Goal: Task Accomplishment & Management: Manage account settings

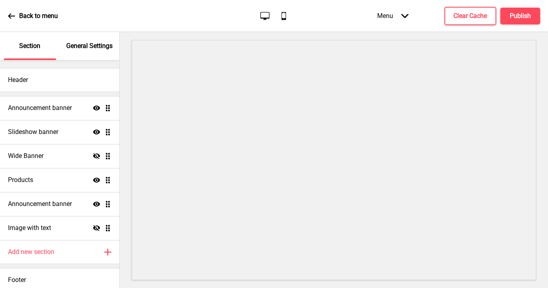
scroll to position [4, 0]
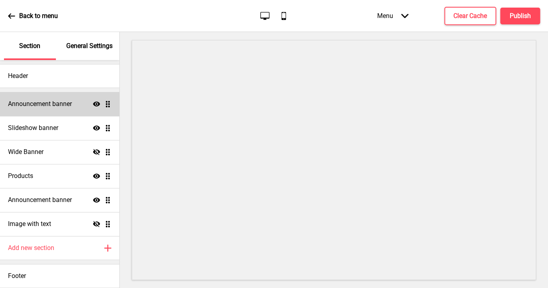
click at [65, 99] on h4 "Announcement banner" at bounding box center [40, 103] width 64 height 9
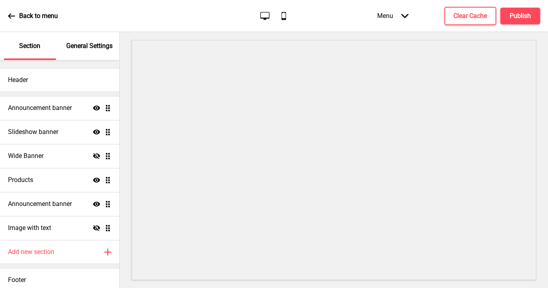
click at [84, 44] on p "General Settings" at bounding box center [89, 46] width 46 height 9
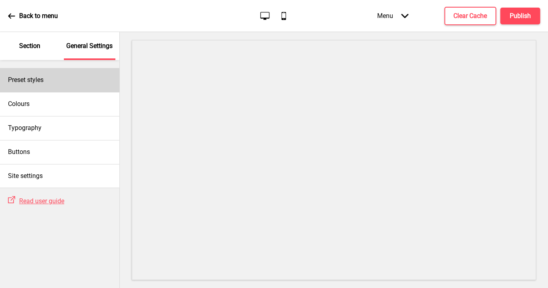
click at [63, 79] on div "Preset styles" at bounding box center [59, 80] width 119 height 24
select select "Custom"
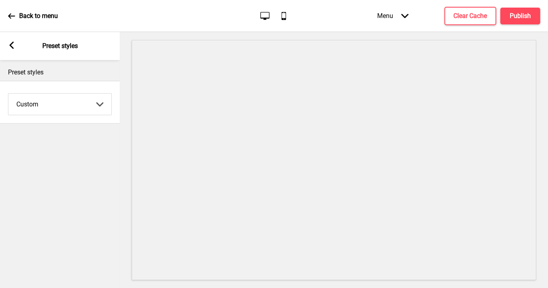
click at [11, 42] on div "Arrow left Preset styles" at bounding box center [60, 46] width 120 height 28
click at [10, 46] on rect at bounding box center [11, 45] width 7 height 7
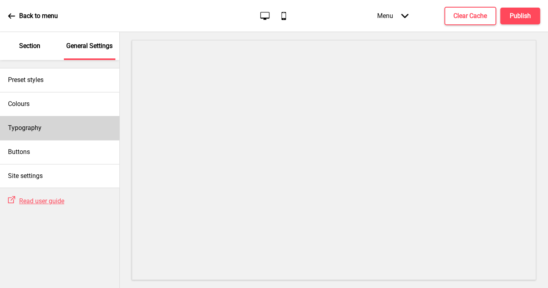
click at [38, 132] on h4 "Typography" at bounding box center [25, 127] width 34 height 9
select select "Oswald"
select select "Bitter"
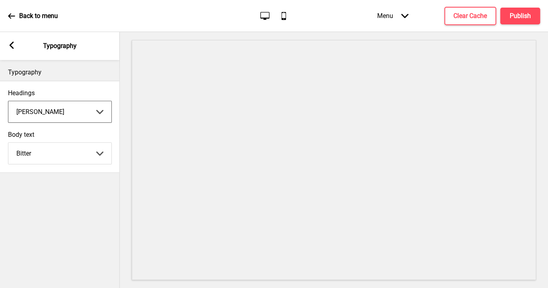
click at [8, 101] on select "Abhaya Libre Abril Fatface Adobe Garamond Pro Arimo Arsenal Arvo Berkshire Swas…" at bounding box center [59, 111] width 103 height 21
click option "Abhaya Libre" at bounding box center [0, 0] width 0 height 0
click at [8, 101] on select "Abhaya Libre Abril Fatface Adobe Garamond Pro Arimo Arsenal Arvo Berkshire Swas…" at bounding box center [59, 111] width 103 height 21
click option "Abril Fatface" at bounding box center [0, 0] width 0 height 0
click at [8, 101] on select "Abhaya Libre Abril Fatface Adobe Garamond Pro Arimo Arsenal Arvo Berkshire Swas…" at bounding box center [59, 111] width 103 height 21
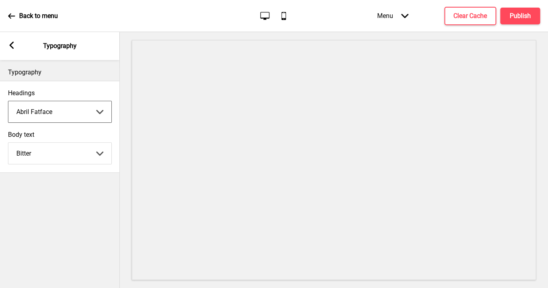
click option "Adobe Garamond Pro" at bounding box center [0, 0] width 0 height 0
click at [8, 101] on select "Abhaya Libre Abril Fatface Adobe Garamond Pro Arimo Arsenal Arvo Berkshire Swas…" at bounding box center [59, 111] width 103 height 21
click option "Arimo" at bounding box center [0, 0] width 0 height 0
click at [8, 101] on select "Abhaya Libre Abril Fatface Adobe Garamond Pro Arimo Arsenal Arvo Berkshire Swas…" at bounding box center [59, 111] width 103 height 21
click option "Arsenal" at bounding box center [0, 0] width 0 height 0
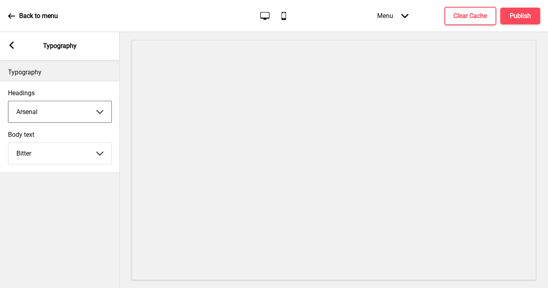
click at [8, 101] on select "Abhaya Libre Abril Fatface Adobe Garamond Pro Arimo Arsenal Arvo Berkshire Swas…" at bounding box center [59, 111] width 103 height 21
click option "Arvo" at bounding box center [0, 0] width 0 height 0
click at [8, 101] on select "Abhaya Libre Abril Fatface Adobe Garamond Pro Arimo Arsenal Arvo Berkshire Swas…" at bounding box center [59, 111] width 103 height 21
click option "Berkshire Swash" at bounding box center [0, 0] width 0 height 0
click at [8, 101] on select "Abhaya Libre Abril Fatface Adobe Garamond Pro Arimo Arsenal Arvo Berkshire Swas…" at bounding box center [59, 111] width 103 height 21
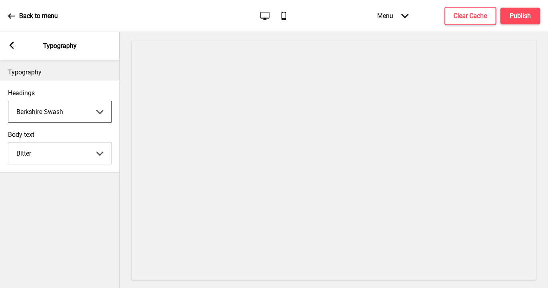
click option "Be Vietnam Pro" at bounding box center [0, 0] width 0 height 0
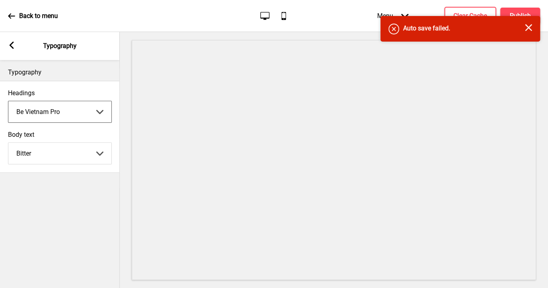
click at [8, 101] on select "Abhaya Libre Abril Fatface Adobe Garamond Pro Arimo Arsenal Arvo Berkshire Swas…" at bounding box center [59, 111] width 103 height 21
click option "Bitter" at bounding box center [0, 0] width 0 height 0
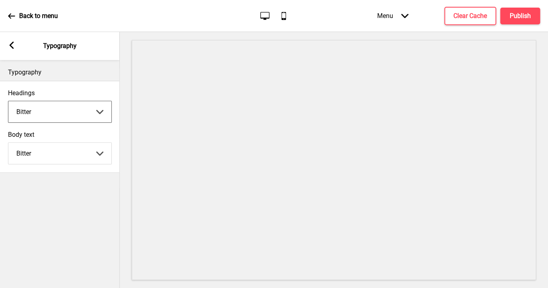
click at [8, 101] on select "Abhaya Libre Abril Fatface Adobe Garamond Pro Arimo Arsenal Arvo Berkshire Swas…" at bounding box center [59, 111] width 103 height 21
click option "Bree Serif" at bounding box center [0, 0] width 0 height 0
click at [8, 101] on select "Abhaya Libre Abril Fatface Adobe Garamond Pro Arimo Arsenal Arvo Berkshire Swas…" at bounding box center [59, 111] width 103 height 21
click option "Cantora One" at bounding box center [0, 0] width 0 height 0
click at [8, 101] on select "Abhaya Libre Abril Fatface Adobe Garamond Pro Arimo Arsenal Arvo Berkshire Swas…" at bounding box center [59, 111] width 103 height 21
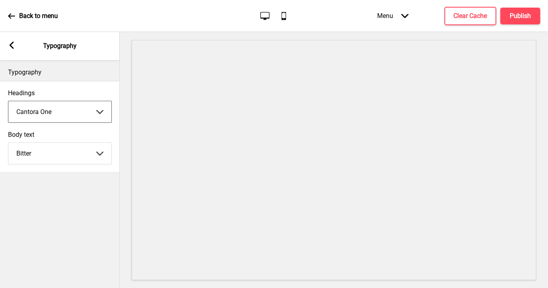
click option "Cabin" at bounding box center [0, 0] width 0 height 0
click at [8, 101] on select "Abhaya Libre Abril Fatface Adobe Garamond Pro Arimo Arsenal Arvo Berkshire Swas…" at bounding box center [59, 111] width 103 height 21
click option "Courgette" at bounding box center [0, 0] width 0 height 0
click at [8, 101] on select "Abhaya Libre Abril Fatface Adobe Garamond Pro Arimo Arsenal Arvo Berkshire Swas…" at bounding box center [59, 111] width 103 height 21
click option "Coustard" at bounding box center [0, 0] width 0 height 0
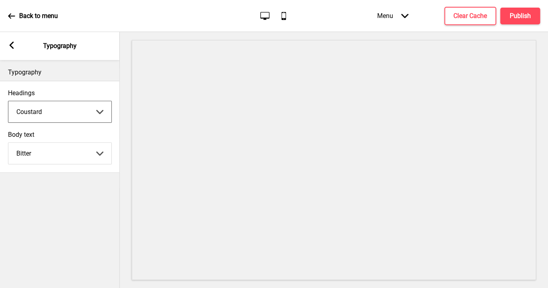
click at [8, 101] on select "Abhaya Libre Abril Fatface Adobe Garamond Pro Arimo Arsenal Arvo Berkshire Swas…" at bounding box center [59, 111] width 103 height 21
click option "Glegoo" at bounding box center [0, 0] width 0 height 0
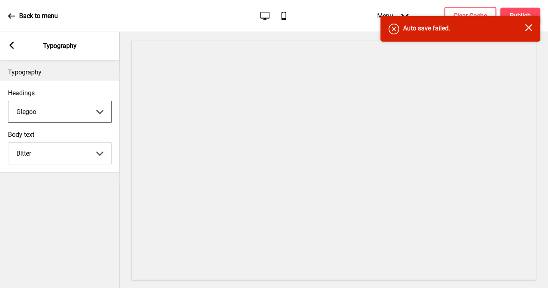
click at [100, 108] on select "Abhaya Libre Abril Fatface Adobe Garamond Pro Arimo Arsenal Arvo Berkshire Swas…" at bounding box center [59, 111] width 103 height 21
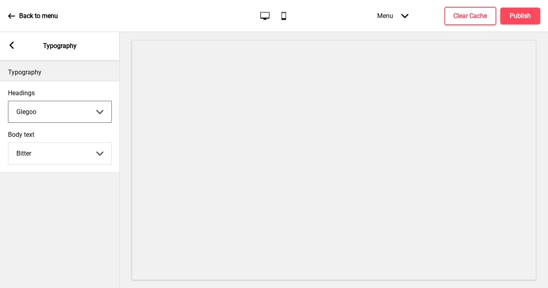
click option "Hammersmith One" at bounding box center [0, 0] width 0 height 0
click at [8, 101] on select "Abhaya Libre Abril Fatface Adobe Garamond Pro Arimo Arsenal Arvo Berkshire Swas…" at bounding box center [59, 111] width 103 height 21
click option "Hind Guntur" at bounding box center [0, 0] width 0 height 0
click at [8, 101] on select "Abhaya Libre Abril Fatface Adobe Garamond Pro Arimo Arsenal Arvo Berkshire Swas…" at bounding box center [59, 111] width 103 height 21
click option "Josefin Sans" at bounding box center [0, 0] width 0 height 0
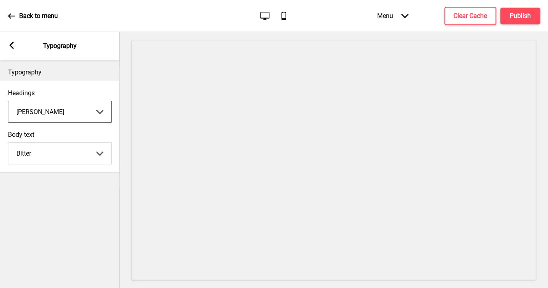
click at [8, 101] on select "Abhaya Libre Abril Fatface Adobe Garamond Pro Arimo Arsenal Arvo Berkshire Swas…" at bounding box center [59, 111] width 103 height 21
click option "Jost" at bounding box center [0, 0] width 0 height 0
click at [8, 101] on select "Abhaya Libre Abril Fatface Adobe Garamond Pro Arimo Arsenal Arvo Berkshire Swas…" at bounding box center [59, 111] width 103 height 21
click option "Kalam" at bounding box center [0, 0] width 0 height 0
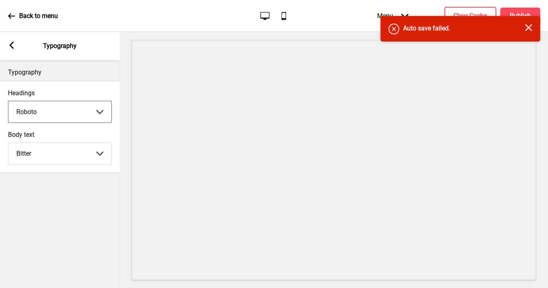
click at [8, 101] on select "Abhaya Libre Abril Fatface Adobe Garamond Pro Arimo Arsenal Arvo Berkshire Swas…" at bounding box center [59, 111] width 103 height 21
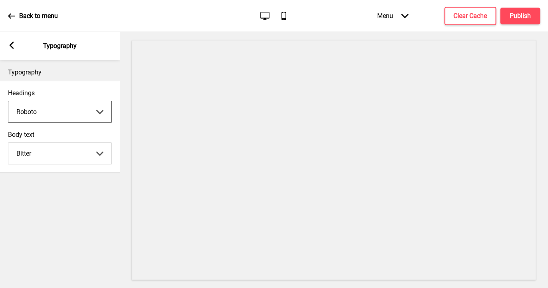
click option "Roboto Slab" at bounding box center [0, 0] width 0 height 0
click at [8, 101] on select "Abhaya Libre Abril Fatface Adobe Garamond Pro Arimo Arsenal Arvo Berkshire Swas…" at bounding box center [59, 111] width 103 height 21
click option "Rye" at bounding box center [0, 0] width 0 height 0
click at [8, 101] on select "Abhaya Libre Abril Fatface Adobe Garamond Pro Arimo Arsenal Arvo Berkshire Swas…" at bounding box center [59, 111] width 103 height 21
click option "Sanchez" at bounding box center [0, 0] width 0 height 0
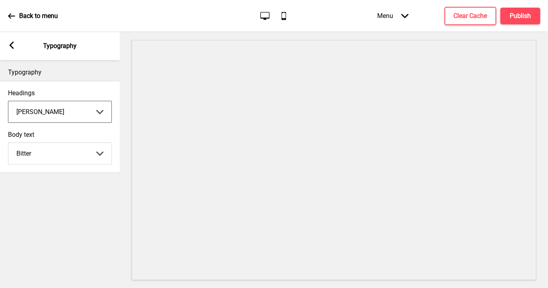
click at [95, 111] on select "Abhaya Libre Abril Fatface Adobe Garamond Pro Arimo Arsenal Arvo Berkshire Swas…" at bounding box center [59, 111] width 103 height 21
click option "Signika" at bounding box center [0, 0] width 0 height 0
click at [8, 101] on select "Abhaya Libre Abril Fatface Adobe Garamond Pro Arimo Arsenal Arvo Berkshire Swas…" at bounding box center [59, 111] width 103 height 21
click option "Trocchi" at bounding box center [0, 0] width 0 height 0
click at [8, 101] on select "Abhaya Libre Abril Fatface Adobe Garamond Pro Arimo Arsenal Arvo Berkshire Swas…" at bounding box center [59, 111] width 103 height 21
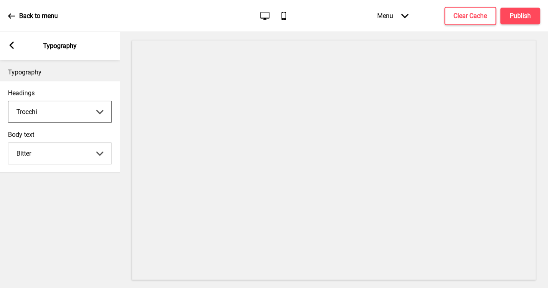
click option "Ubuntu" at bounding box center [0, 0] width 0 height 0
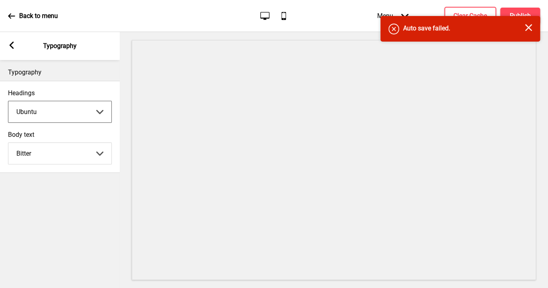
click at [8, 101] on select "Abhaya Libre Abril Fatface Adobe Garamond Pro Arimo Arsenal Arvo Berkshire Swas…" at bounding box center [59, 111] width 103 height 21
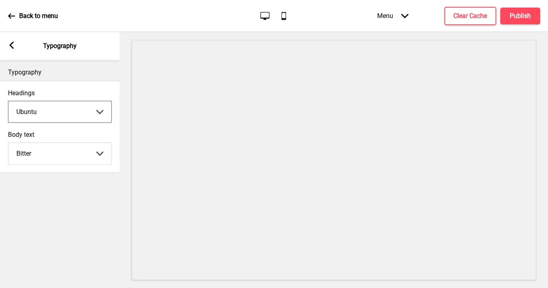
click option "Vollkorn" at bounding box center [0, 0] width 0 height 0
click at [8, 101] on select "Abhaya Libre Abril Fatface Adobe Garamond Pro Arimo Arsenal Arvo Berkshire Swas…" at bounding box center [59, 111] width 103 height 21
click option "Yeseva One" at bounding box center [0, 0] width 0 height 0
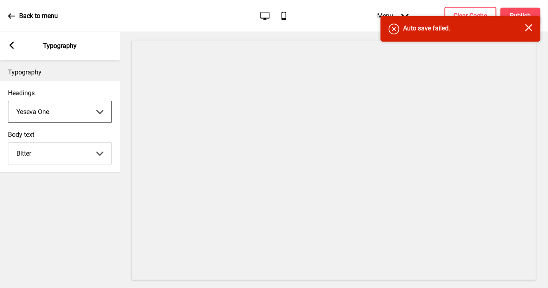
click at [8, 101] on select "Abhaya Libre Abril Fatface Adobe Garamond Pro Arimo Arsenal Arvo Berkshire Swas…" at bounding box center [59, 111] width 103 height 21
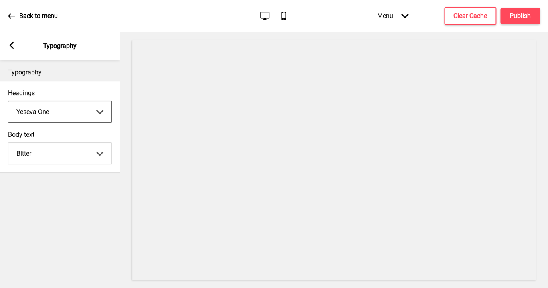
click option "Trocchi" at bounding box center [0, 0] width 0 height 0
click at [8, 101] on select "Abhaya Libre Abril Fatface Adobe Garamond Pro Arimo Arsenal Arvo Berkshire Swas…" at bounding box center [59, 111] width 103 height 21
click option "Vollkorn" at bounding box center [0, 0] width 0 height 0
click at [8, 101] on select "Abhaya Libre Abril Fatface Adobe Garamond Pro Arimo Arsenal Arvo Berkshire Swas…" at bounding box center [59, 111] width 103 height 21
select select "Trocchi"
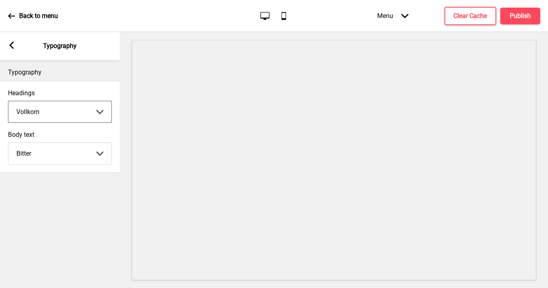
click option "Trocchi" at bounding box center [0, 0] width 0 height 0
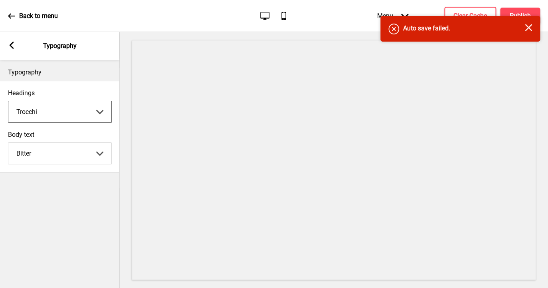
click at [528, 30] on rect at bounding box center [528, 27] width 7 height 7
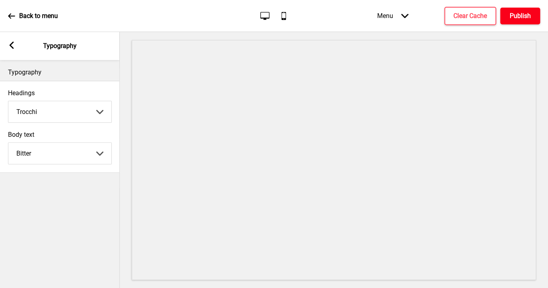
click at [527, 16] on h4 "Publish" at bounding box center [520, 16] width 21 height 9
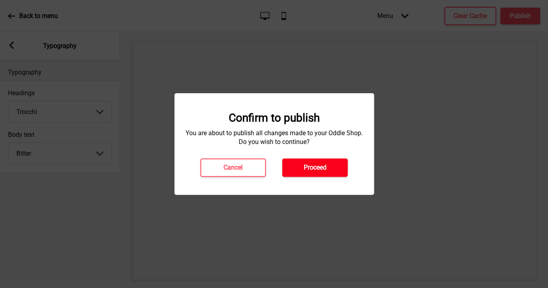
click at [323, 159] on button "Proceed" at bounding box center [315, 167] width 66 height 18
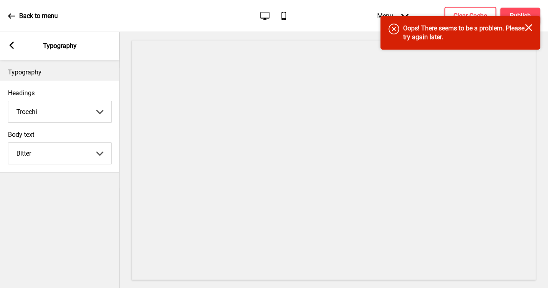
click at [528, 27] on rect at bounding box center [528, 27] width 7 height 7
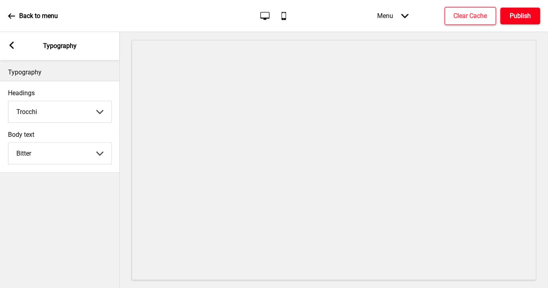
click at [520, 19] on h4 "Publish" at bounding box center [520, 16] width 21 height 9
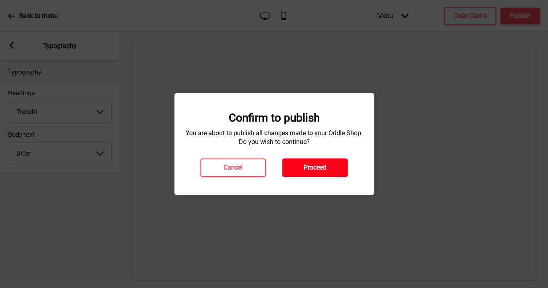
click at [329, 163] on button "Proceed" at bounding box center [315, 167] width 66 height 18
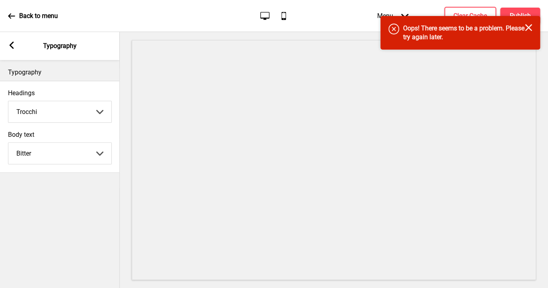
click at [527, 26] on rect at bounding box center [528, 27] width 7 height 7
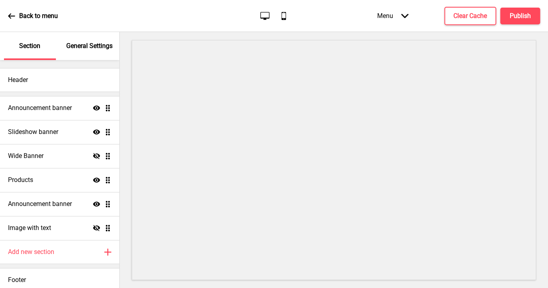
scroll to position [4, 0]
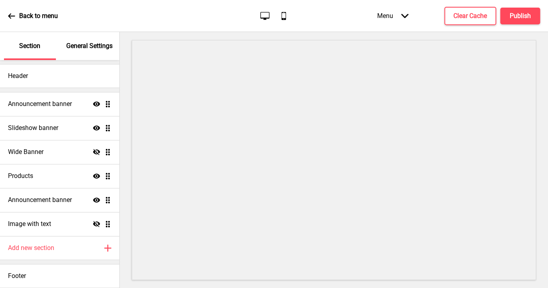
click at [95, 45] on p "General Settings" at bounding box center [89, 46] width 46 height 9
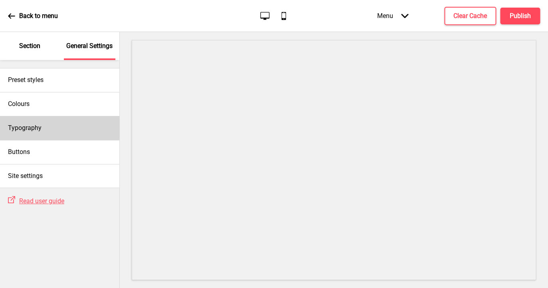
click at [49, 128] on div "Typography" at bounding box center [59, 128] width 119 height 24
select select "Oswald"
select select "Bitter"
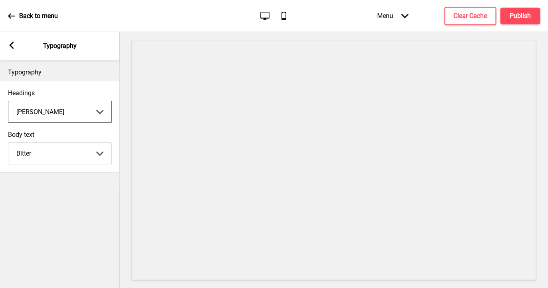
click at [8, 101] on select "Abhaya Libre Abril Fatface Adobe Garamond Pro Arimo Arsenal Arvo Berkshire Swas…" at bounding box center [59, 111] width 103 height 21
select select "Trocchi"
click option "Trocchi" at bounding box center [0, 0] width 0 height 0
click at [521, 16] on h4 "Publish" at bounding box center [520, 16] width 21 height 9
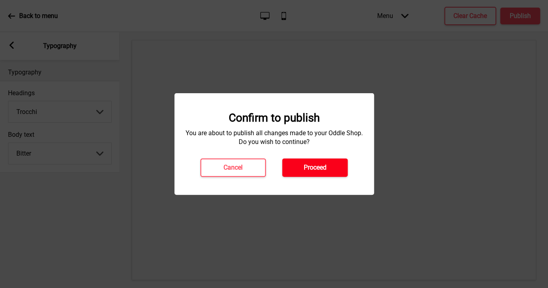
click at [324, 166] on h4 "Proceed" at bounding box center [315, 167] width 23 height 9
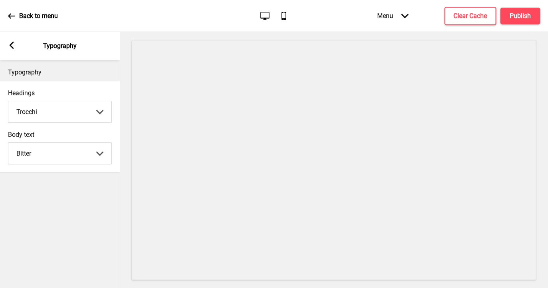
click at [10, 44] on rect at bounding box center [11, 45] width 7 height 7
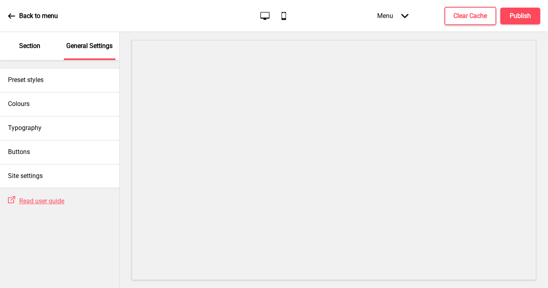
click at [39, 48] on p "Section" at bounding box center [29, 46] width 21 height 9
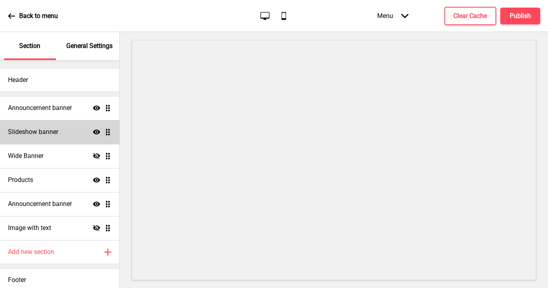
scroll to position [4, 0]
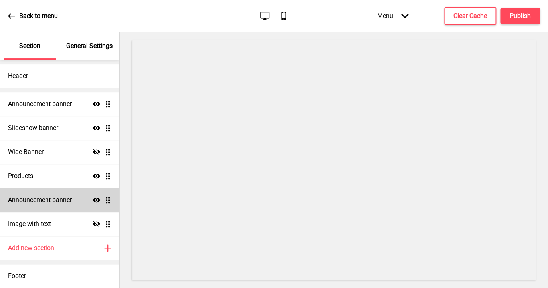
click at [58, 198] on h4 "Announcement banner" at bounding box center [40, 199] width 64 height 9
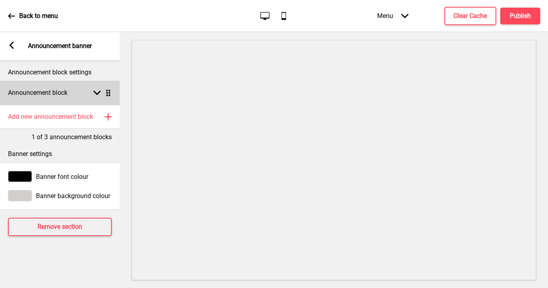
click at [98, 93] on icon at bounding box center [96, 93] width 7 height 4
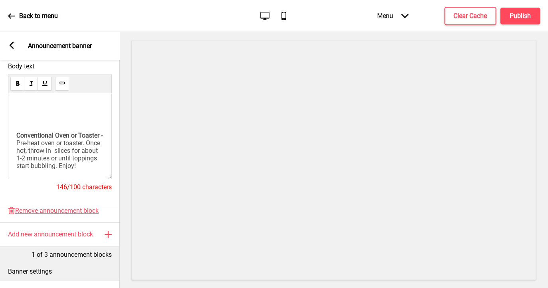
scroll to position [13, 0]
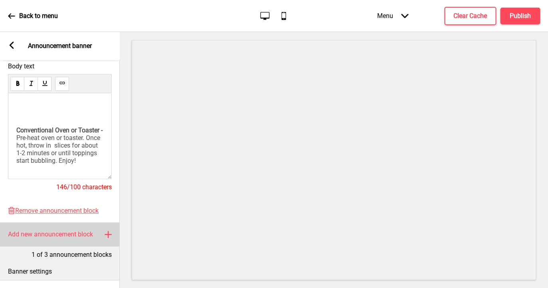
click at [76, 235] on h4 "Add new announcement block" at bounding box center [50, 234] width 85 height 9
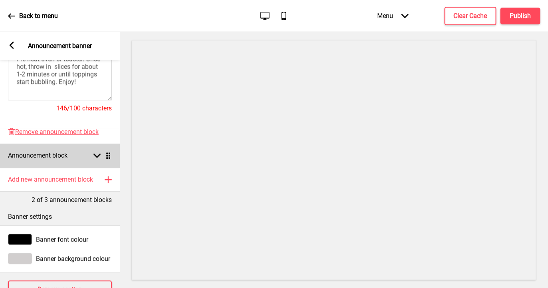
scroll to position [253, 0]
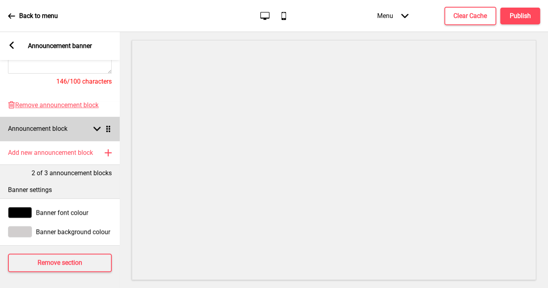
click at [97, 128] on rect at bounding box center [96, 128] width 7 height 7
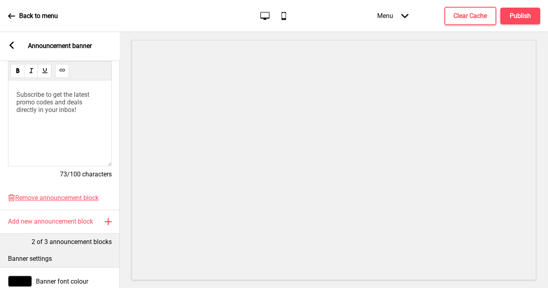
scroll to position [165, 0]
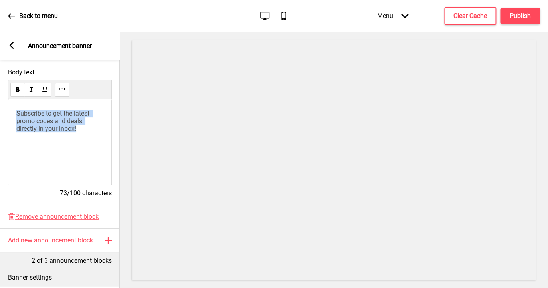
drag, startPoint x: 87, startPoint y: 135, endPoint x: 7, endPoint y: 99, distance: 87.8
click at [8, 99] on div "Subscribe to get the latest promo codes and deals directly in your inbox!" at bounding box center [60, 142] width 104 height 86
click at [89, 144] on div "Subscribe to get the latest promo codes and deals directly in your inbox!" at bounding box center [60, 142] width 104 height 86
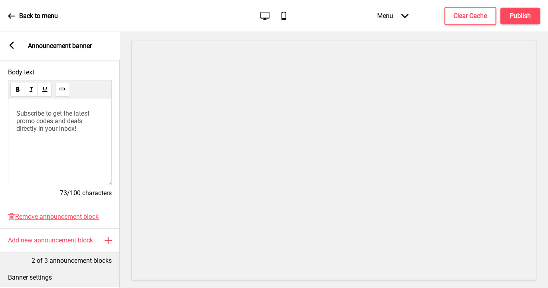
click at [81, 127] on p "Subscribe to get the latest promo codes and deals directly in your inbox!" at bounding box center [59, 120] width 87 height 23
click at [18, 112] on span "Online delivery" at bounding box center [36, 113] width 41 height 8
click at [74, 115] on span "Please be informed Online delivery" at bounding box center [54, 116] width 76 height 15
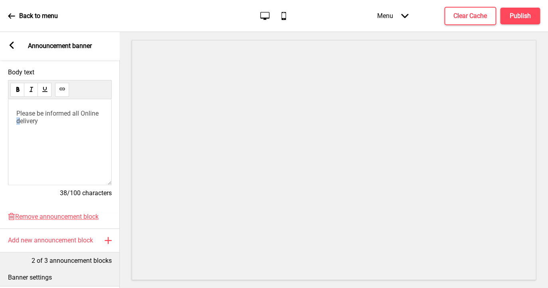
click at [20, 121] on span "Please be informed all Online delivery" at bounding box center [58, 116] width 84 height 15
click at [36, 122] on span "Please be informed all Online delivery" at bounding box center [58, 116] width 84 height 15
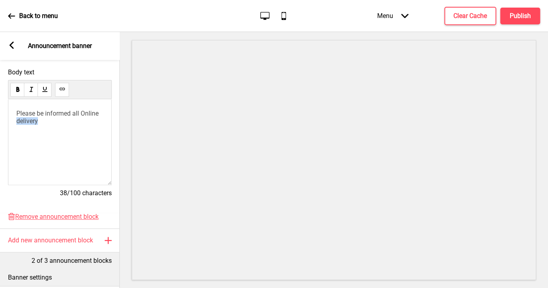
click at [36, 122] on span "Please be informed all Online delivery" at bounding box center [58, 116] width 84 height 15
click at [33, 121] on span "Please be informed all Online Order are subjected to" at bounding box center [58, 116] width 84 height 15
click at [92, 121] on p "Please be informed all Online Orders are subjected to" at bounding box center [59, 116] width 87 height 15
drag, startPoint x: 35, startPoint y: 113, endPoint x: 16, endPoint y: 113, distance: 19.6
click at [16, 113] on div "Please be informed all Online Orders are subjected to platform service charge" at bounding box center [60, 142] width 104 height 86
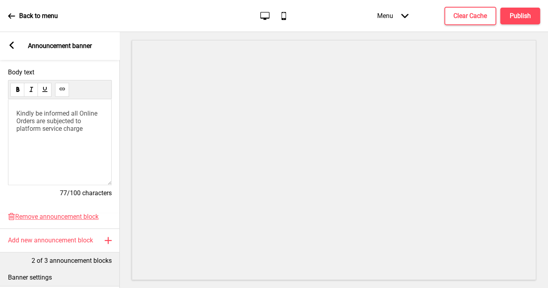
click at [74, 113] on span "Kindly be informed all Online Orders are subjected to platform service charge" at bounding box center [57, 120] width 83 height 23
drag, startPoint x: 34, startPoint y: 113, endPoint x: 13, endPoint y: 111, distance: 21.2
click at [13, 111] on div "Kindly be informed that there will be an extra delivery all Online Orders are s…" at bounding box center [60, 142] width 104 height 86
drag, startPoint x: 93, startPoint y: 121, endPoint x: 95, endPoint y: 114, distance: 6.8
click at [95, 114] on span "Kindly be informed that there will be an extra delivery all Online Orders are s…" at bounding box center [59, 124] width 86 height 30
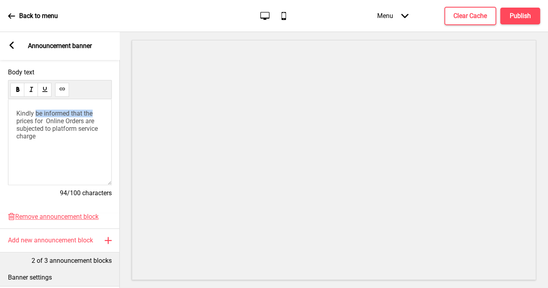
drag, startPoint x: 96, startPoint y: 112, endPoint x: 36, endPoint y: 113, distance: 60.3
click at [36, 113] on span "Kindly be informed that the prices for Online Orders are subjected to platform …" at bounding box center [57, 124] width 83 height 30
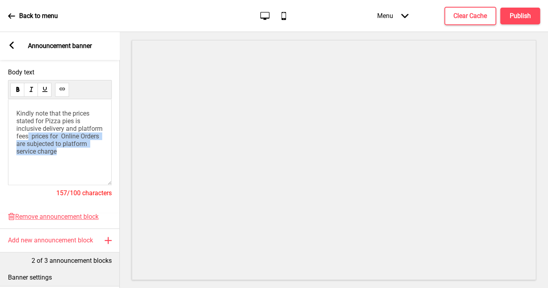
drag, startPoint x: 56, startPoint y: 137, endPoint x: 87, endPoint y: 171, distance: 46.7
click at [87, 171] on div "Kindly note that the prices stated for Pizza pies is inclusive delivery and pla…" at bounding box center [60, 142] width 104 height 86
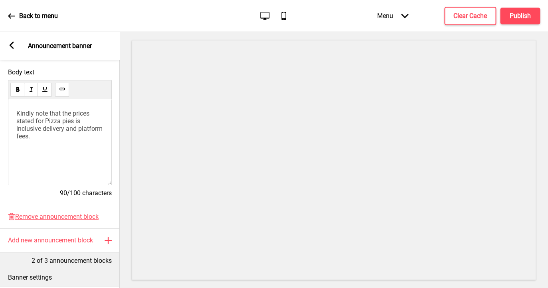
click at [73, 115] on span "Kindly note that the prices stated for Pizza pies is inclusive delivery and pla…" at bounding box center [60, 124] width 88 height 30
click at [85, 113] on span "Kindly note that prices stated for Pizza pies is inclusive delivery and platfor…" at bounding box center [57, 120] width 83 height 23
click at [98, 122] on p "Kindly note that prices stated for Pizza pies is inclusive delivery and platfor…" at bounding box center [59, 120] width 87 height 23
click at [87, 127] on span "Kindly note that prices stated for Pizza pies is inclusive of delivery and plat…" at bounding box center [57, 120] width 83 height 23
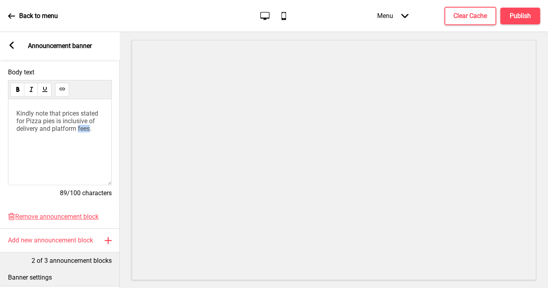
click at [87, 127] on span "Kindly note that prices stated for Pizza pies is inclusive of delivery and plat…" at bounding box center [57, 120] width 83 height 23
click at [51, 119] on span "All pizza prices shown are inclusive of delivery / platform fees." at bounding box center [59, 120] width 87 height 23
click at [66, 130] on p "All pizza prices shown are inclusive of Oddle delivery / platform fees." at bounding box center [59, 120] width 87 height 23
click at [96, 121] on span "All pizza prices shown are inclusive of Oddle delivery / platform fees." at bounding box center [55, 120] width 79 height 23
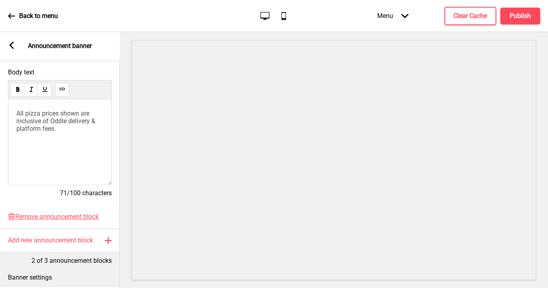
click at [71, 130] on p "All pizza prices shown are inclusive of Oddle delivery & platform fees." at bounding box center [59, 120] width 87 height 23
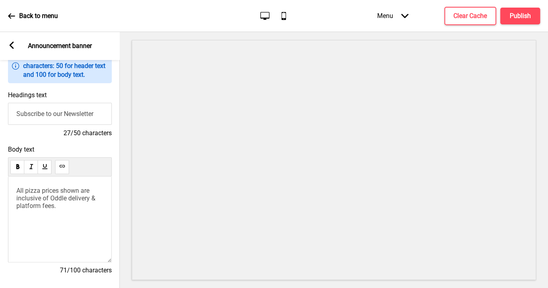
scroll to position [78, 0]
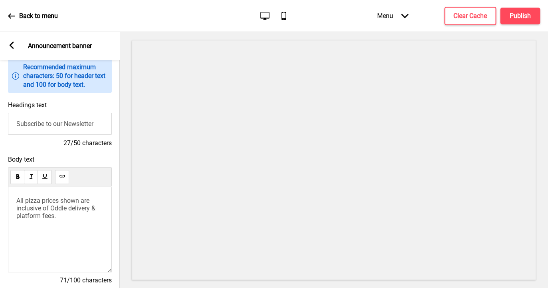
click at [71, 124] on input "Subscribe to our Newsletter" at bounding box center [60, 124] width 104 height 22
type input "P"
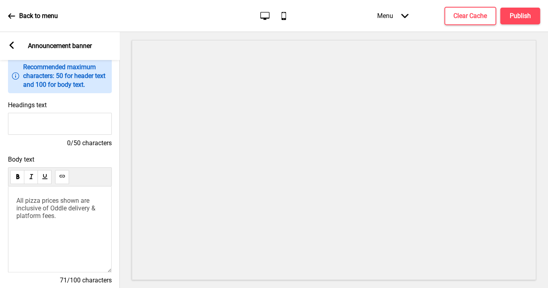
click at [17, 202] on span "All pizza prices shown are inclusive of Oddle delivery & platform fees." at bounding box center [56, 208] width 81 height 23
click at [69, 212] on p "*All pizza prices shown are inclusive of Oddle delivery & platform fees." at bounding box center [59, 208] width 87 height 23
click at [12, 44] on icon at bounding box center [12, 45] width 4 height 7
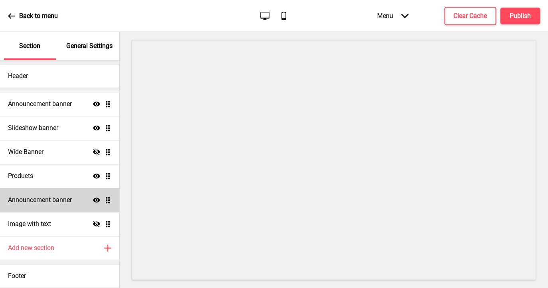
click at [67, 200] on h4 "Announcement banner" at bounding box center [40, 199] width 64 height 9
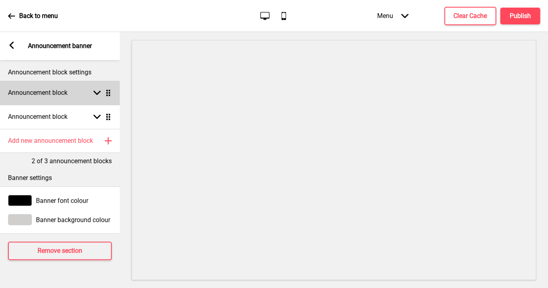
click at [95, 93] on icon at bounding box center [96, 93] width 7 height 4
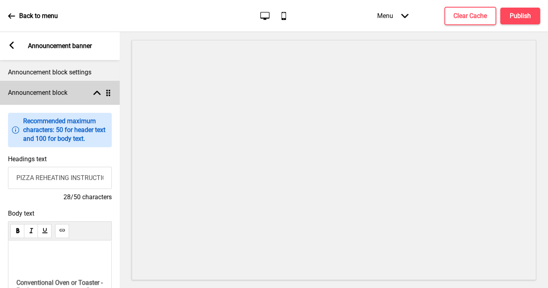
click at [95, 93] on rect at bounding box center [96, 92] width 7 height 7
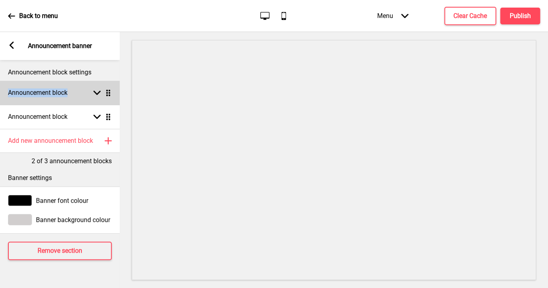
drag, startPoint x: 60, startPoint y: 115, endPoint x: 68, endPoint y: 81, distance: 35.3
click at [68, 81] on ul "Announcement block Arrow down Drag Announcement block Arrow down Drag" at bounding box center [60, 105] width 120 height 48
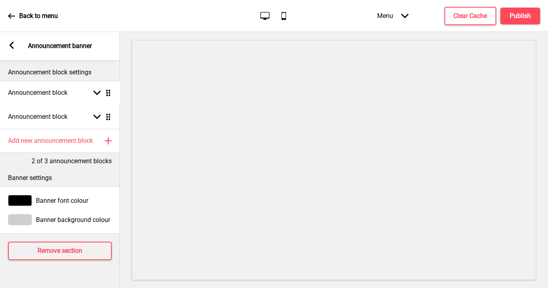
click at [109, 91] on ul "Announcement block Arrow down Drag Announcement block Arrow down Drag" at bounding box center [60, 105] width 120 height 48
click at [111, 91] on ul "Announcement block Arrow down Drag Announcement block Arrow down Drag" at bounding box center [60, 105] width 120 height 48
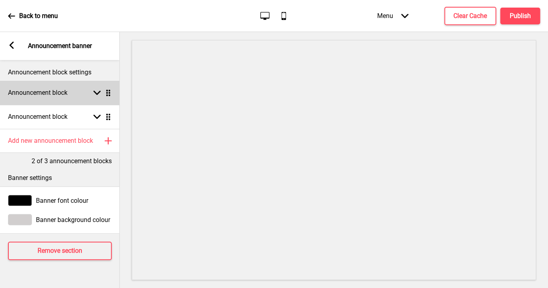
click at [109, 95] on ul "Announcement block Arrow down Drag Announcement block Arrow down Drag" at bounding box center [60, 105] width 120 height 48
click at [98, 95] on rect at bounding box center [96, 92] width 7 height 7
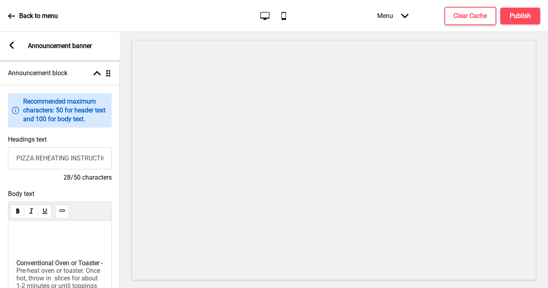
scroll to position [6, 0]
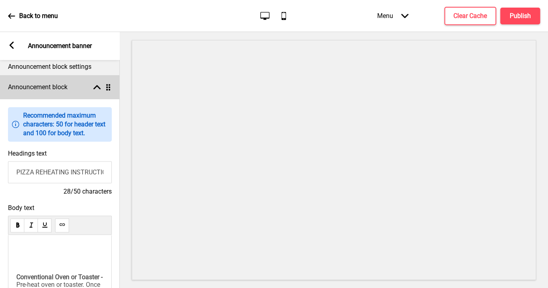
click at [97, 84] on rect at bounding box center [96, 86] width 7 height 7
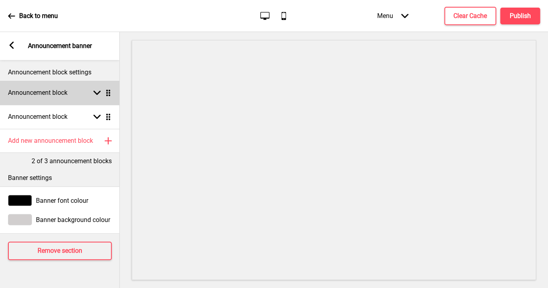
scroll to position [0, 0]
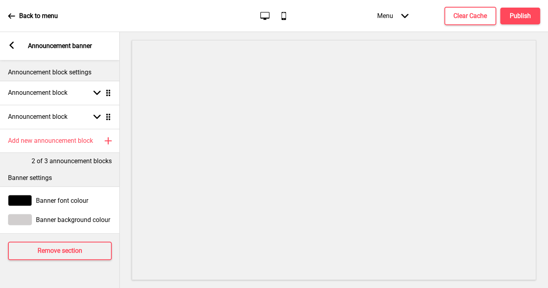
click at [91, 73] on p "Announcement block settings" at bounding box center [60, 72] width 104 height 9
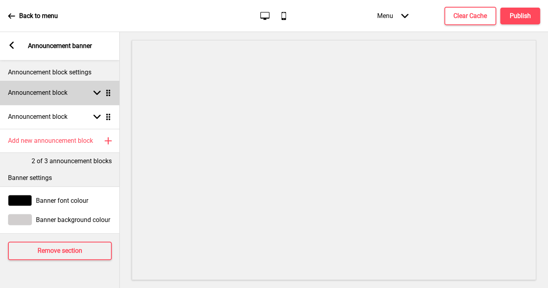
drag, startPoint x: 72, startPoint y: 113, endPoint x: 52, endPoint y: 102, distance: 22.5
click at [52, 102] on ul "Announcement block Arrow down Drag Announcement block Arrow down Drag" at bounding box center [60, 105] width 120 height 48
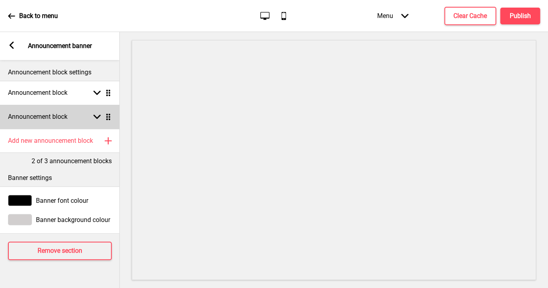
click at [98, 113] on div "Announcement block Arrow down Drag" at bounding box center [60, 117] width 120 height 24
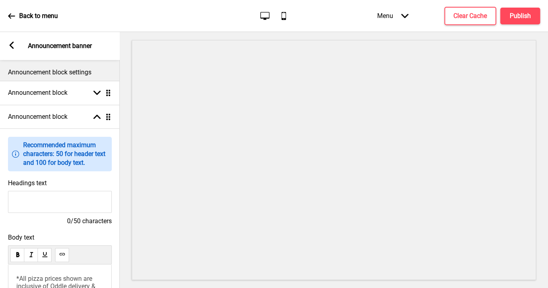
scroll to position [66, 0]
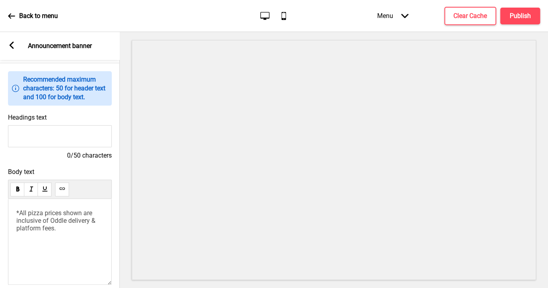
click at [66, 238] on div "*All pizza prices shown are inclusive of Oddle delivery & platform fees." at bounding box center [60, 242] width 104 height 86
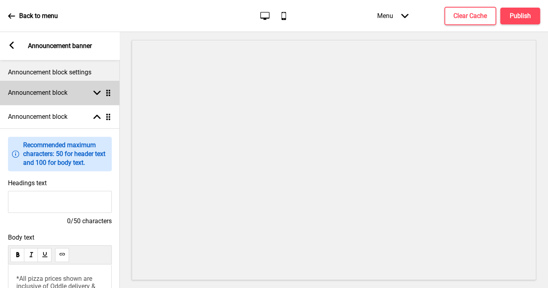
click at [95, 87] on div "Announcement block Arrow down Drag" at bounding box center [60, 93] width 120 height 24
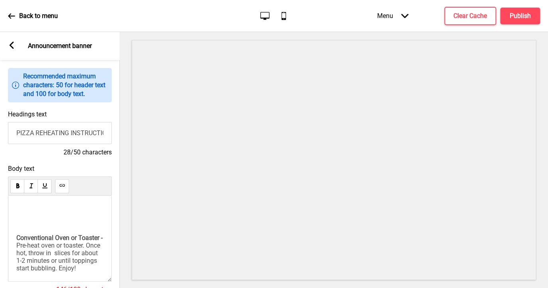
scroll to position [56, 0]
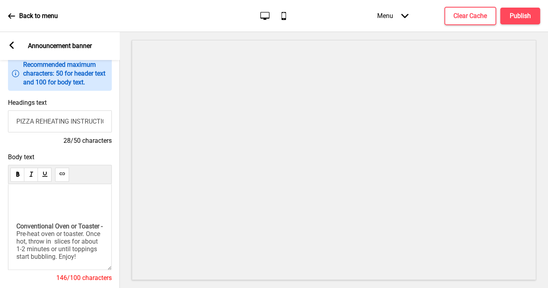
click at [34, 196] on p "﻿" at bounding box center [59, 198] width 87 height 8
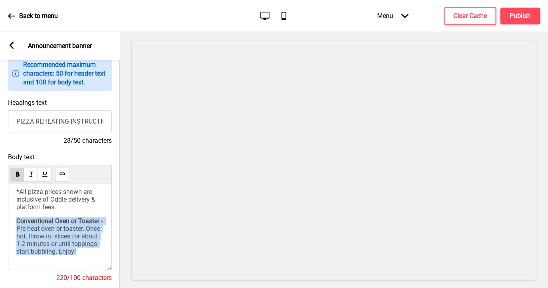
drag, startPoint x: 68, startPoint y: 254, endPoint x: 13, endPoint y: 216, distance: 66.3
click at [13, 216] on div "*All pizza prices shown are inclusive of Oddle delivery & platform fees. Conven…" at bounding box center [60, 227] width 104 height 86
copy p "Conventional Oven or Toaster - Pre-heat oven or toaster. Once hot, throw in sli…"
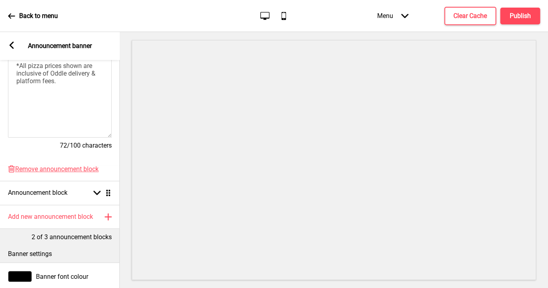
scroll to position [197, 0]
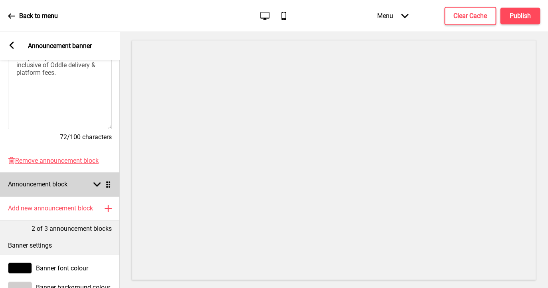
click at [97, 183] on rect at bounding box center [96, 184] width 7 height 7
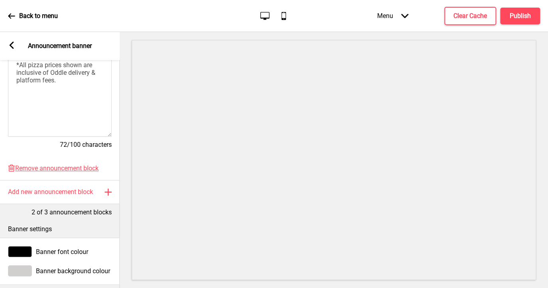
scroll to position [162, 0]
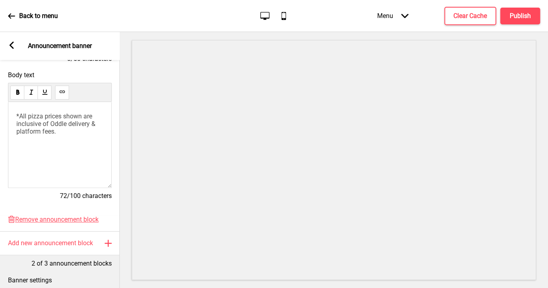
click at [62, 161] on div "*All pizza prices shown are inclusive of Oddle delivery & platform fees." at bounding box center [60, 145] width 104 height 86
click at [66, 147] on div "*All pizza prices shown are inclusive of Oddle delivery & platform fees." at bounding box center [60, 145] width 104 height 86
click at [60, 135] on p "*All pizza prices shown are inclusive of Oddle delivery & platform fees." at bounding box center [59, 123] width 87 height 23
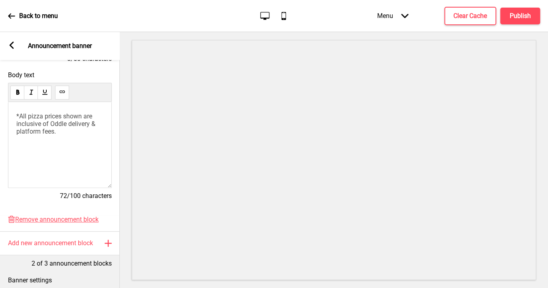
click at [60, 135] on p "*All pizza prices shown are inclusive of Oddle delivery & platform fees." at bounding box center [59, 123] width 87 height 23
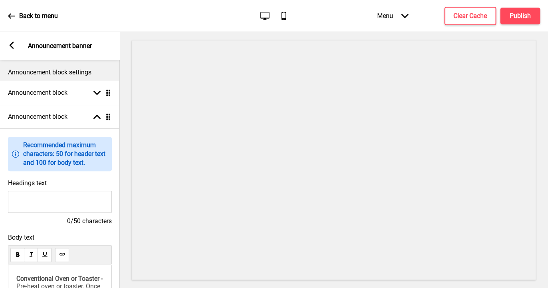
scroll to position [0, 0]
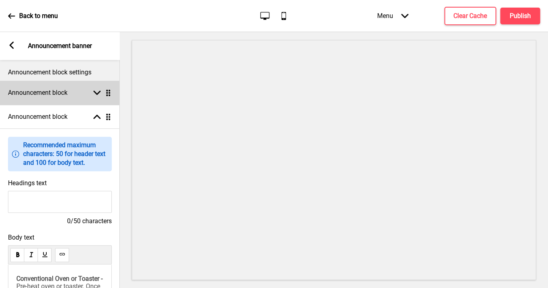
click at [93, 98] on div "Announcement block Arrow down Drag" at bounding box center [60, 93] width 120 height 24
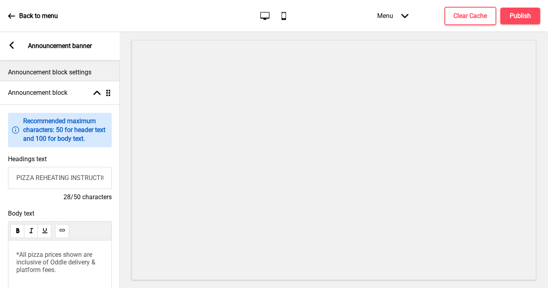
click at [66, 178] on input "PIZZA REHEATING INSTRUCTIONS" at bounding box center [60, 178] width 104 height 22
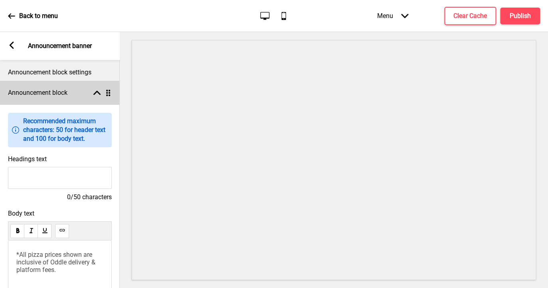
click at [98, 93] on icon at bounding box center [96, 93] width 7 height 4
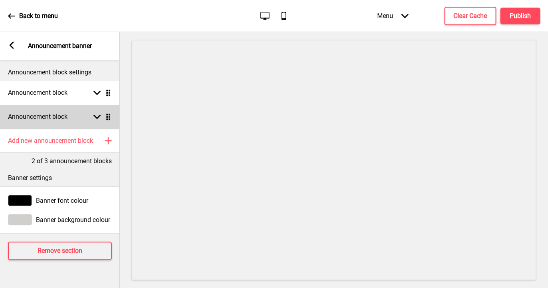
click at [95, 114] on rect at bounding box center [96, 116] width 7 height 7
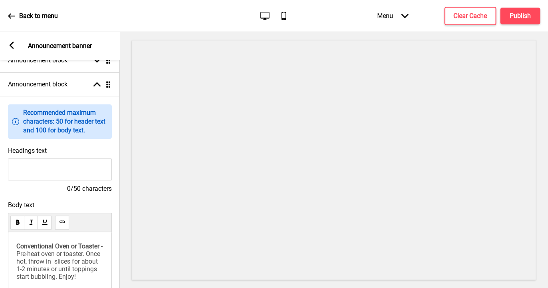
scroll to position [83, 0]
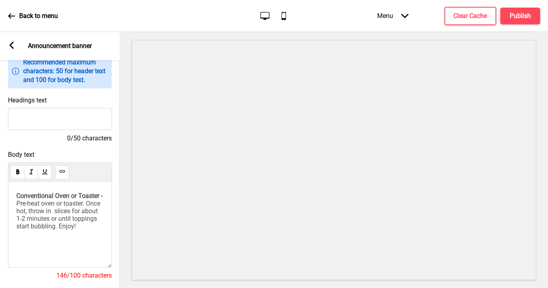
click at [56, 122] on input "Headings text" at bounding box center [60, 119] width 104 height 22
paste input "PIZZA REHEATING INSTRUCTIONS"
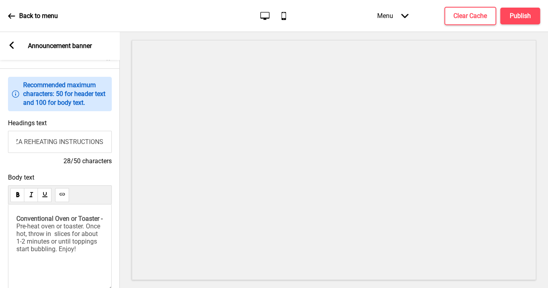
scroll to position [0, 0]
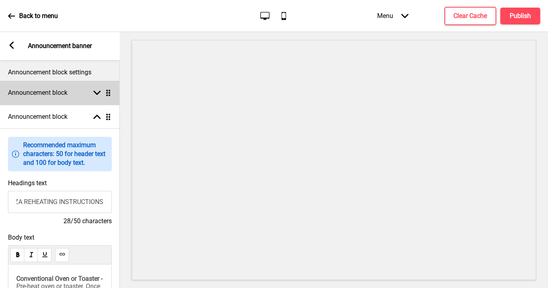
type input "PIZZA REHEATING INSTRUCTIONS"
click at [93, 93] on div "Arrow down Drag" at bounding box center [100, 92] width 22 height 7
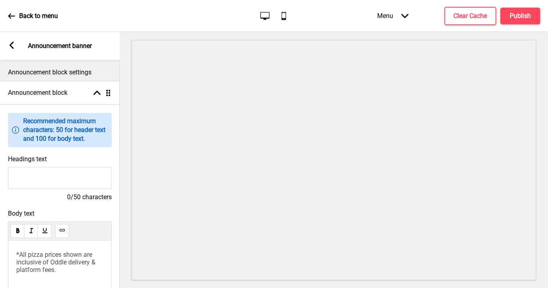
drag, startPoint x: 20, startPoint y: 256, endPoint x: 12, endPoint y: 256, distance: 8.0
click at [12, 256] on div "*All pizza prices shown are inclusive of Oddle delivery & platform fees." at bounding box center [60, 283] width 104 height 86
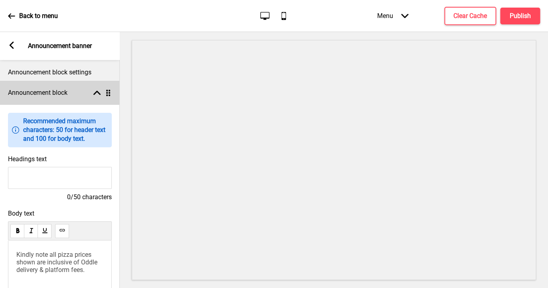
click at [98, 88] on div "Announcement block Arrow up Drag" at bounding box center [60, 93] width 120 height 24
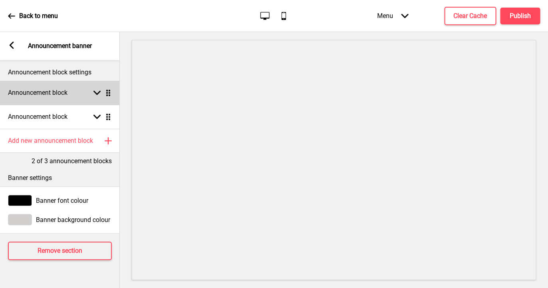
click at [94, 94] on rect at bounding box center [96, 92] width 7 height 7
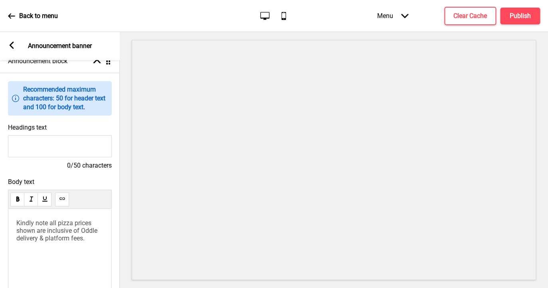
scroll to position [44, 0]
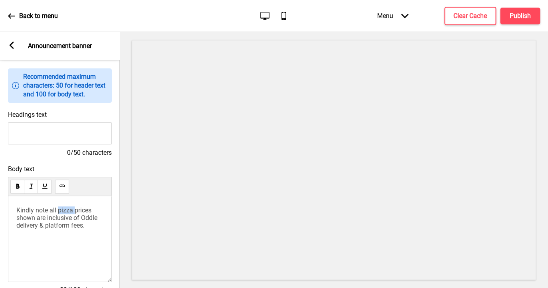
drag, startPoint x: 77, startPoint y: 209, endPoint x: 60, endPoint y: 209, distance: 16.8
click at [60, 209] on span "Kindly note all pizza prices shown are inclusive of Oddle delivery & platform f…" at bounding box center [57, 217] width 83 height 23
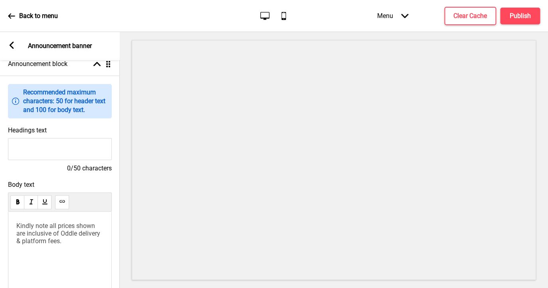
scroll to position [0, 0]
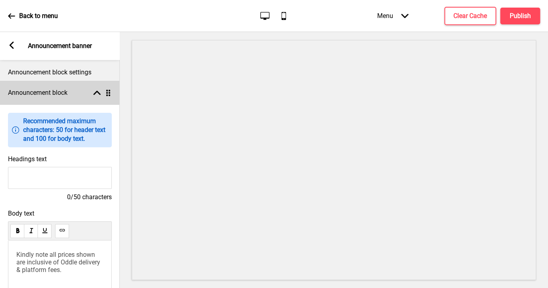
click at [99, 90] on rect at bounding box center [96, 92] width 7 height 7
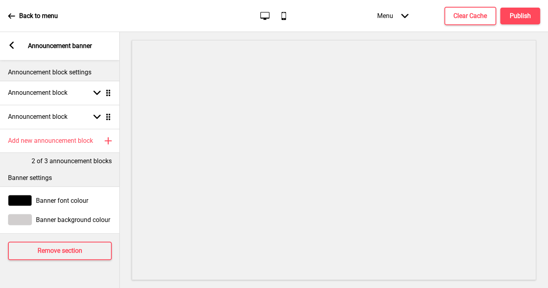
click at [13, 42] on icon at bounding box center [12, 45] width 4 height 7
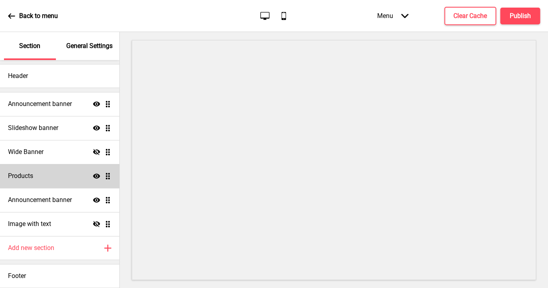
click at [59, 181] on div "Products Show Drag" at bounding box center [59, 176] width 119 height 24
select select "list"
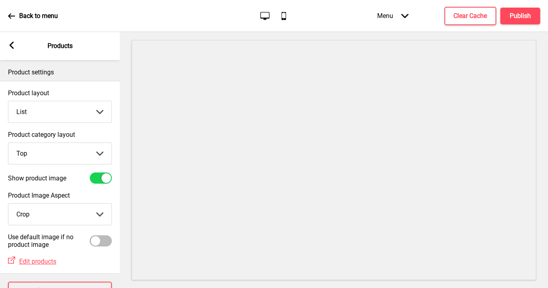
click at [11, 43] on icon at bounding box center [12, 45] width 4 height 7
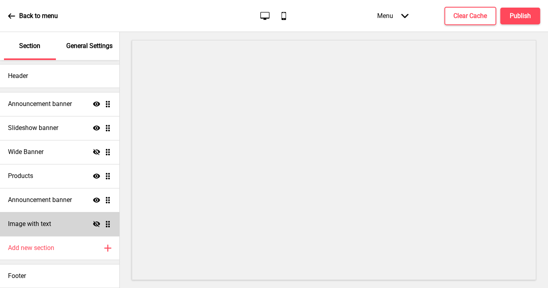
click at [59, 223] on div "Image with text Hide Drag" at bounding box center [59, 224] width 119 height 24
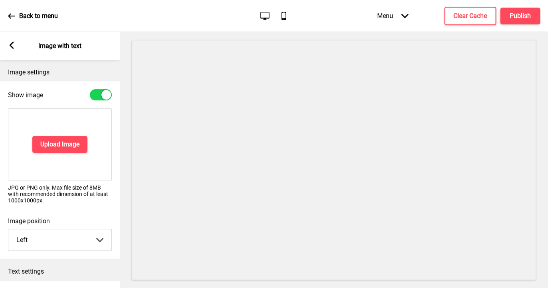
click at [12, 44] on icon at bounding box center [12, 45] width 4 height 7
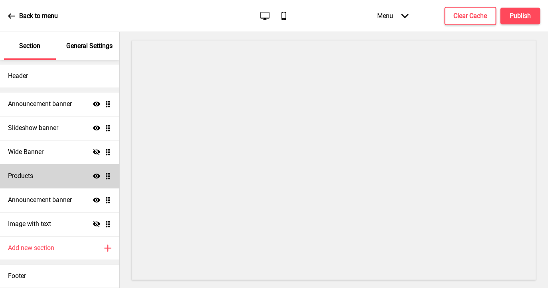
click at [55, 175] on div "Products Show Drag" at bounding box center [59, 176] width 119 height 24
select select "list"
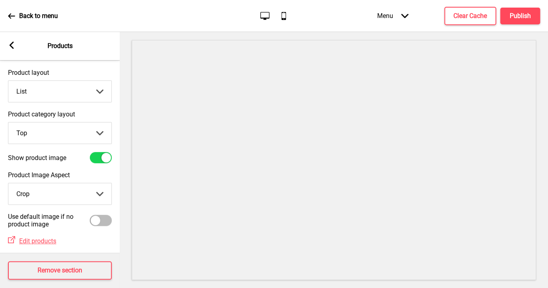
scroll to position [28, 0]
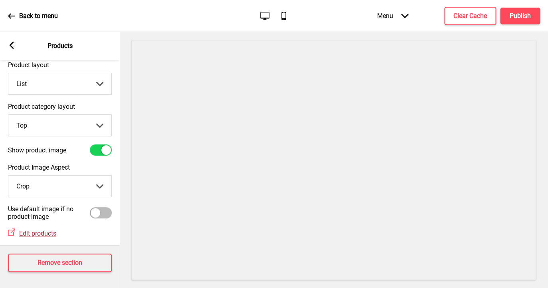
click at [36, 233] on span "Edit products" at bounding box center [37, 233] width 37 height 8
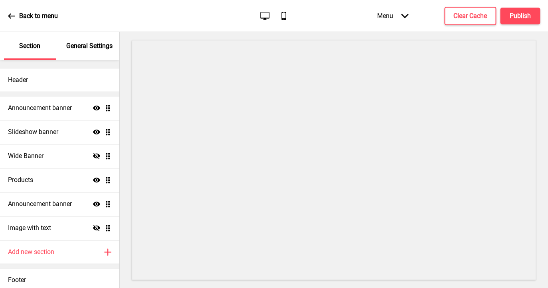
click at [89, 47] on p "General Settings" at bounding box center [89, 46] width 46 height 9
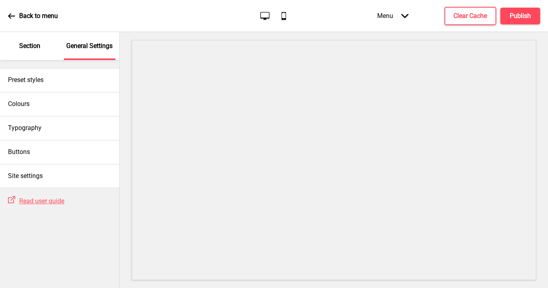
click at [38, 45] on p "Section" at bounding box center [29, 46] width 21 height 9
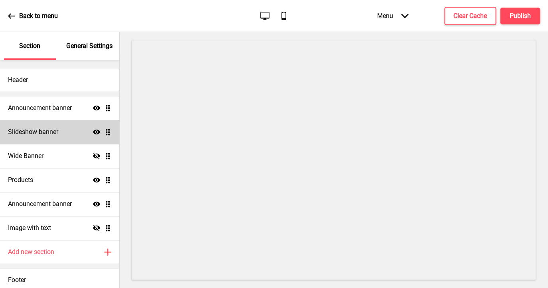
scroll to position [4, 0]
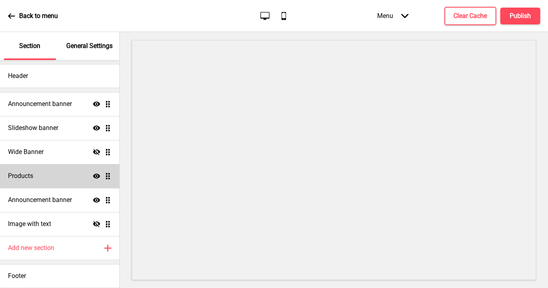
click at [72, 172] on div "Products Show Drag" at bounding box center [59, 176] width 119 height 24
select select "list"
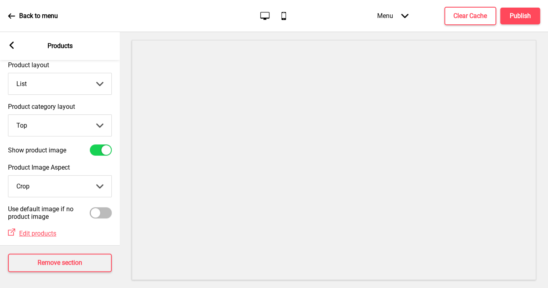
scroll to position [0, 0]
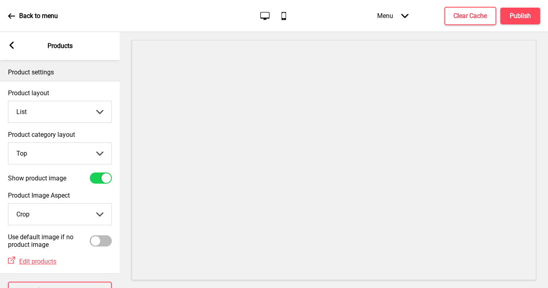
click at [12, 42] on div "Arrow left Products" at bounding box center [60, 46] width 120 height 28
click at [12, 48] on icon at bounding box center [12, 45] width 4 height 7
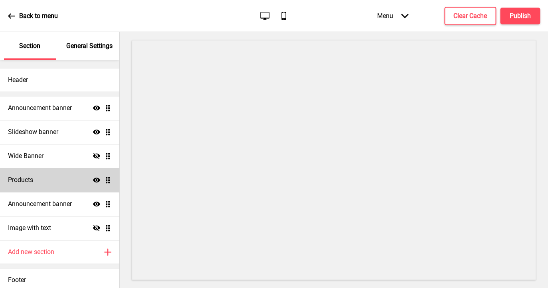
click at [29, 179] on h4 "Products" at bounding box center [20, 179] width 25 height 9
select select "list"
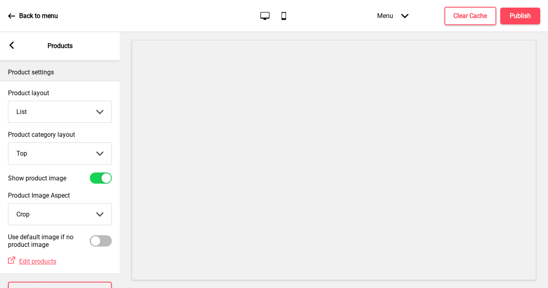
click at [13, 47] on icon at bounding box center [12, 45] width 4 height 7
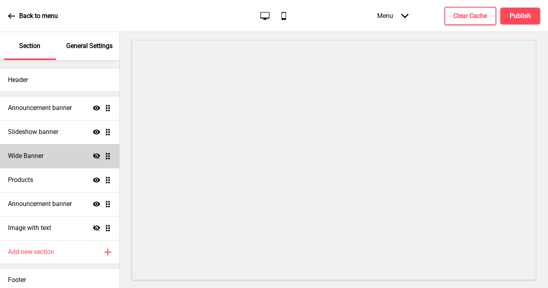
scroll to position [4, 0]
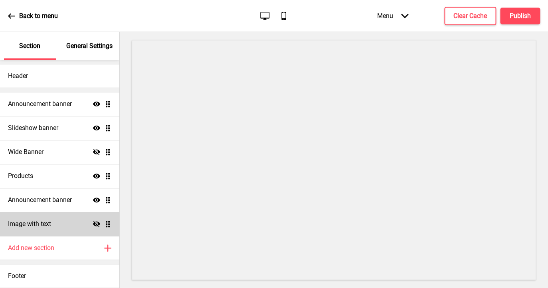
click at [25, 221] on h4 "Image with text" at bounding box center [29, 223] width 43 height 9
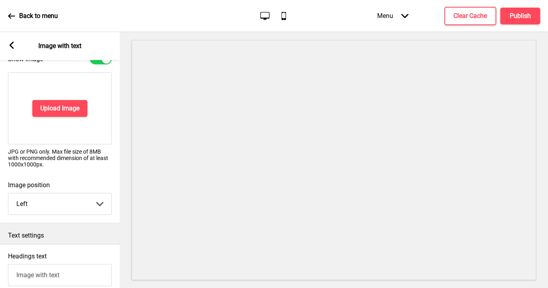
scroll to position [0, 0]
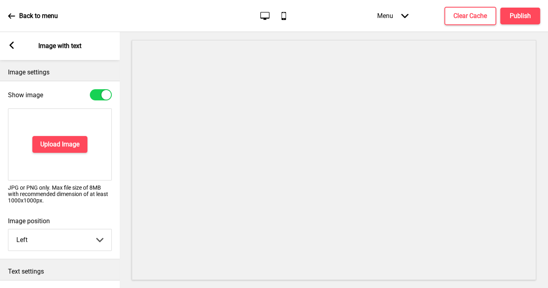
click at [10, 45] on icon at bounding box center [12, 45] width 4 height 7
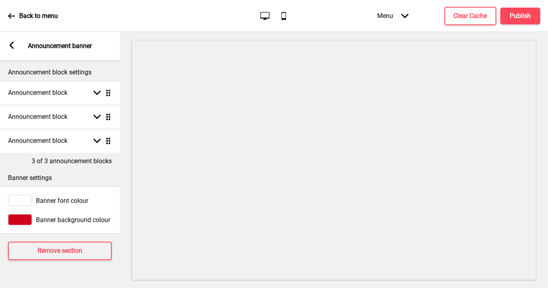
scroll to position [4, 0]
